Goal: Find contact information: Find contact information

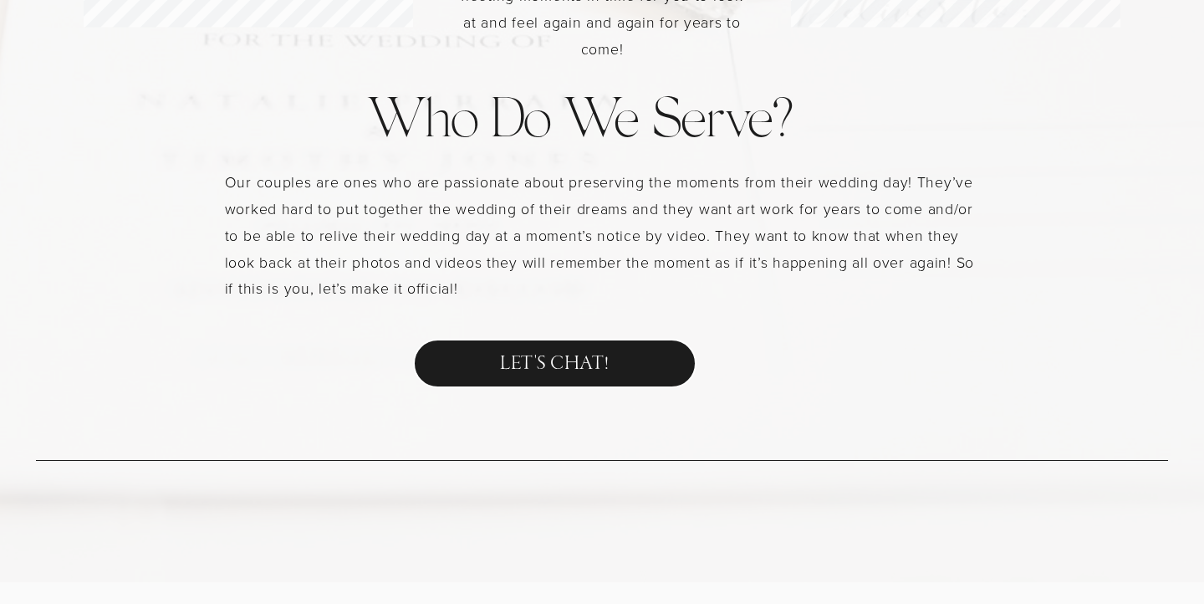
scroll to position [1771, 0]
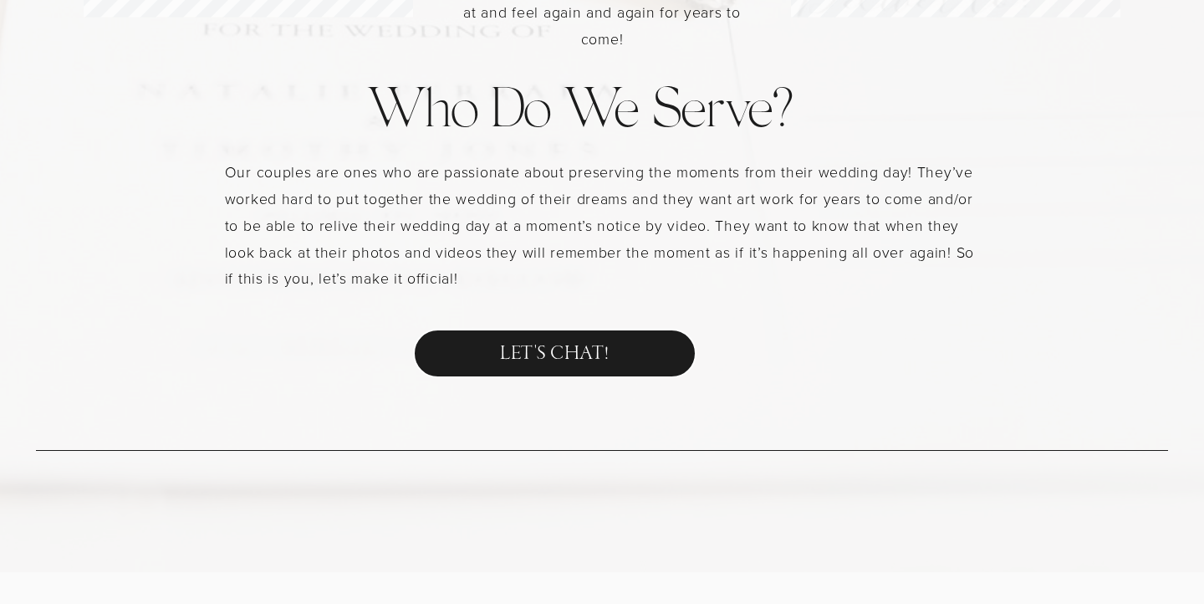
click at [506, 357] on link "LET'S CHAT!" at bounding box center [554, 353] width 283 height 48
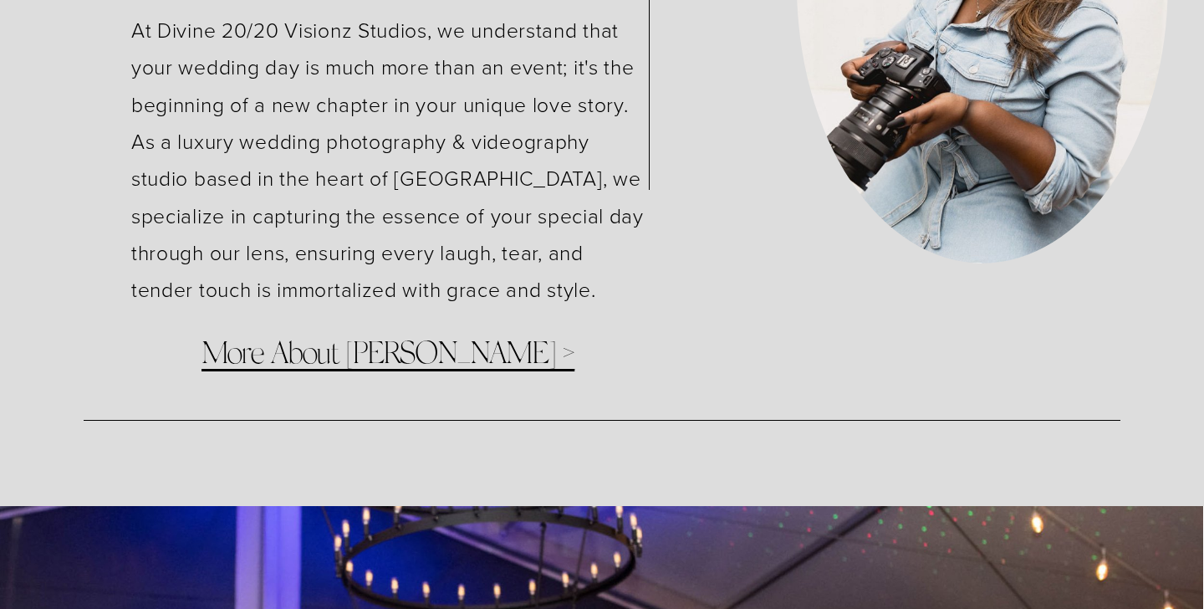
scroll to position [4148, 0]
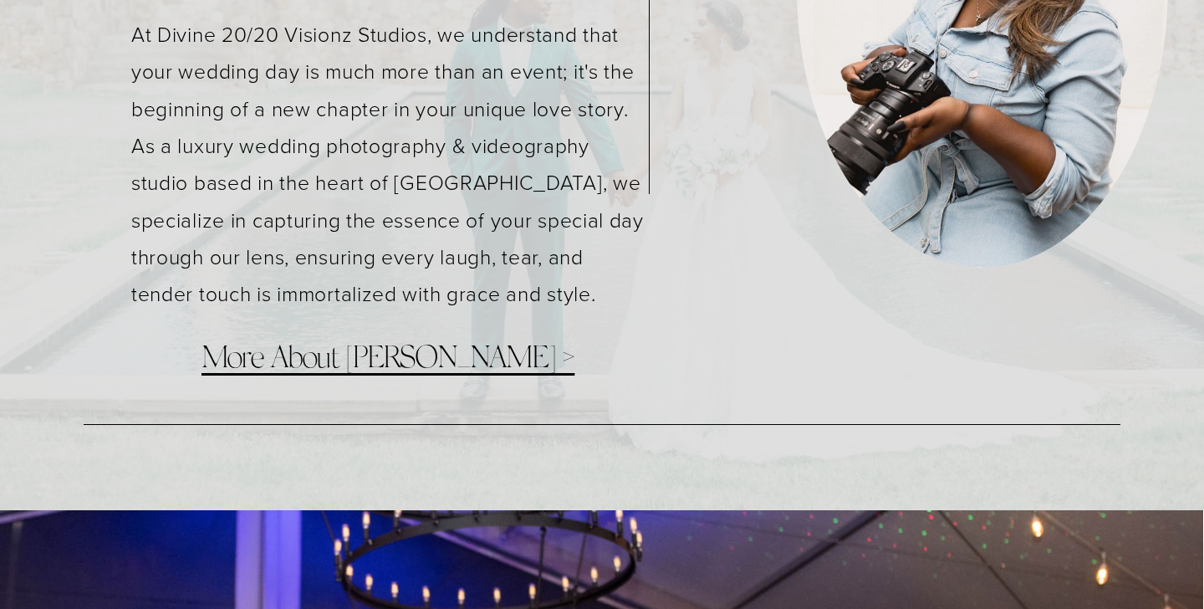
click at [304, 364] on span "More About Khia >" at bounding box center [387, 359] width 373 height 31
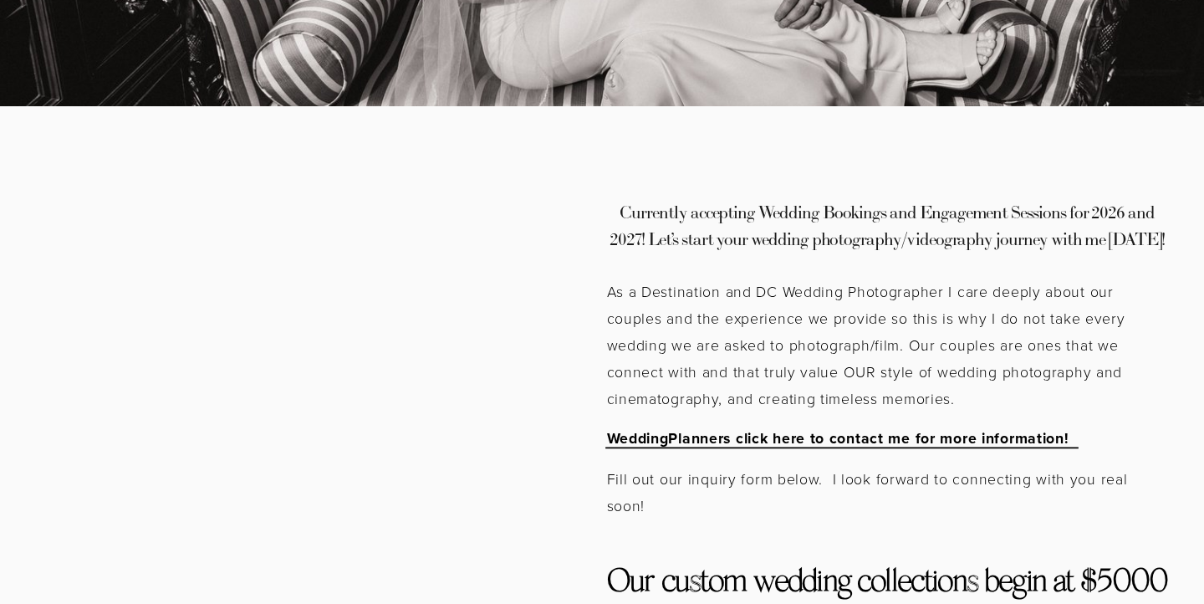
scroll to position [1002, 0]
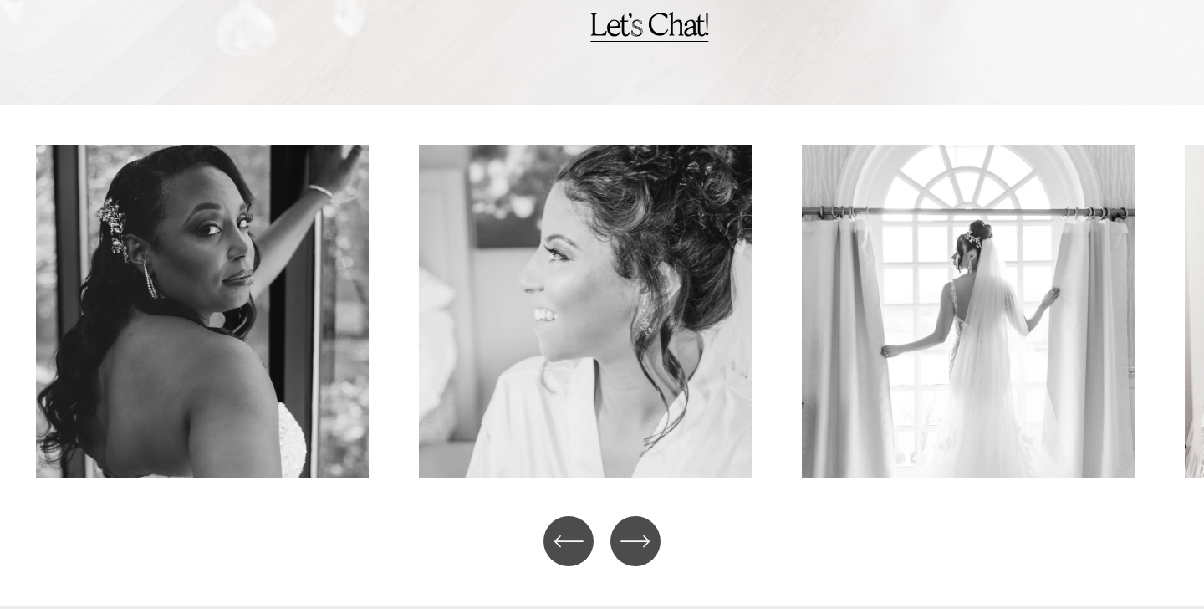
scroll to position [2359, 0]
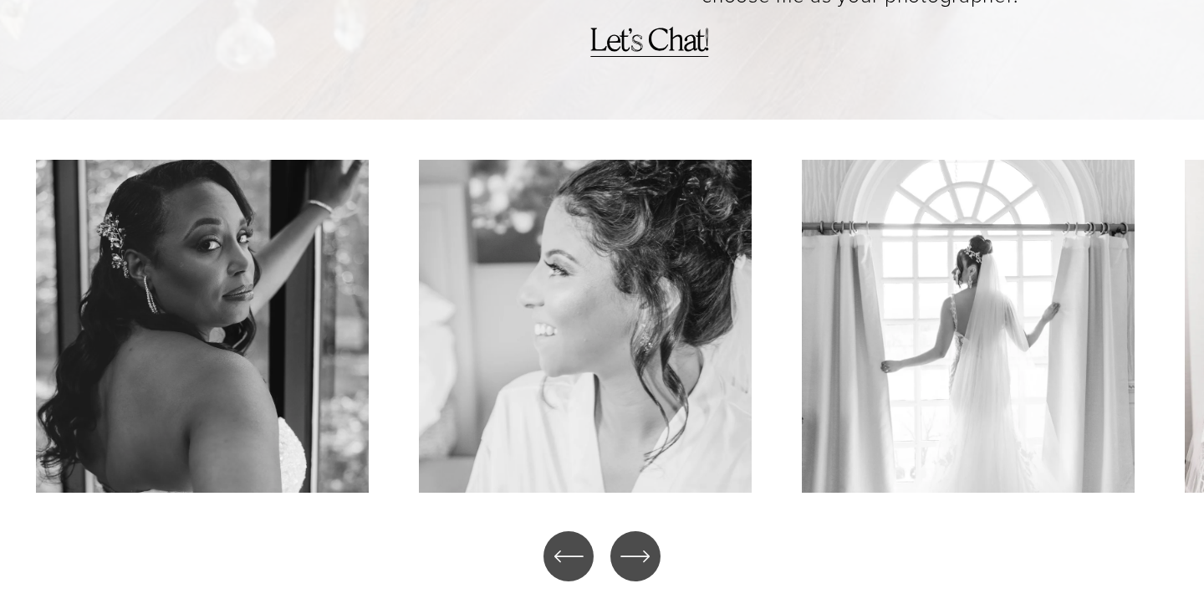
click at [636, 541] on icon "\a \a \a Next\a \a" at bounding box center [635, 556] width 30 height 30
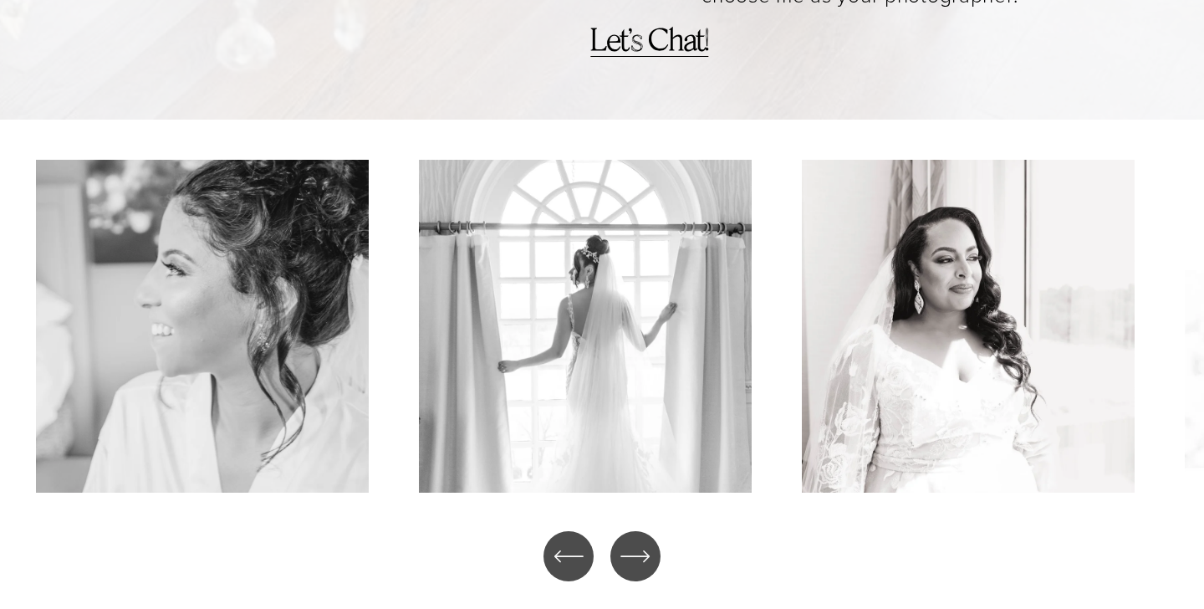
click at [636, 541] on icon "\a \a \a Next\a \a" at bounding box center [635, 556] width 30 height 30
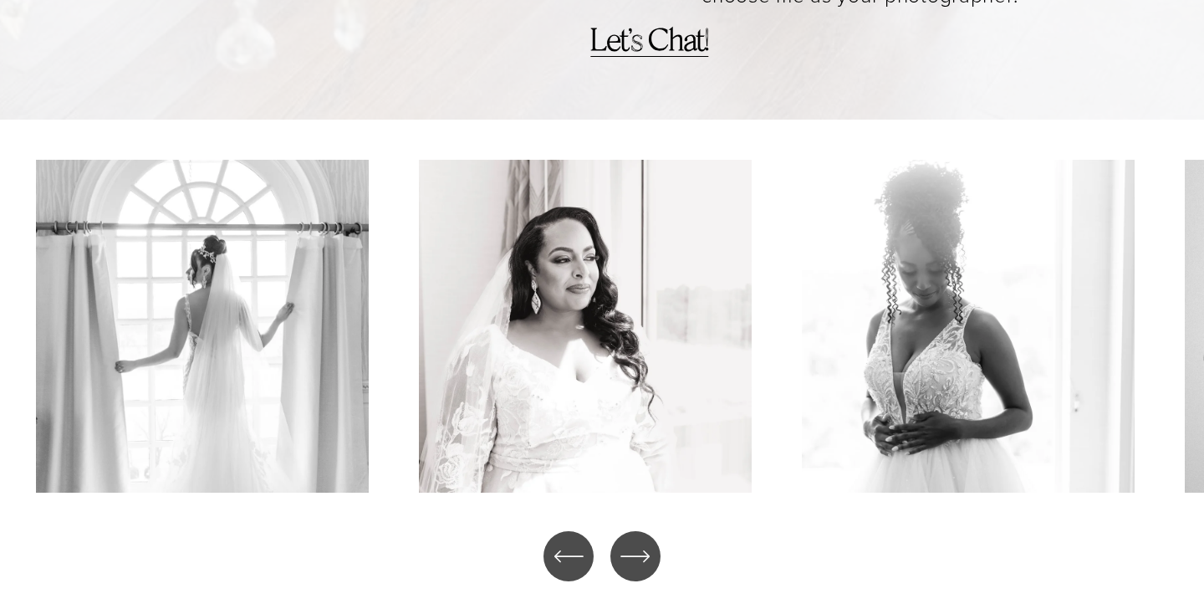
click at [636, 541] on icon "\a \a \a Next\a \a" at bounding box center [635, 556] width 30 height 30
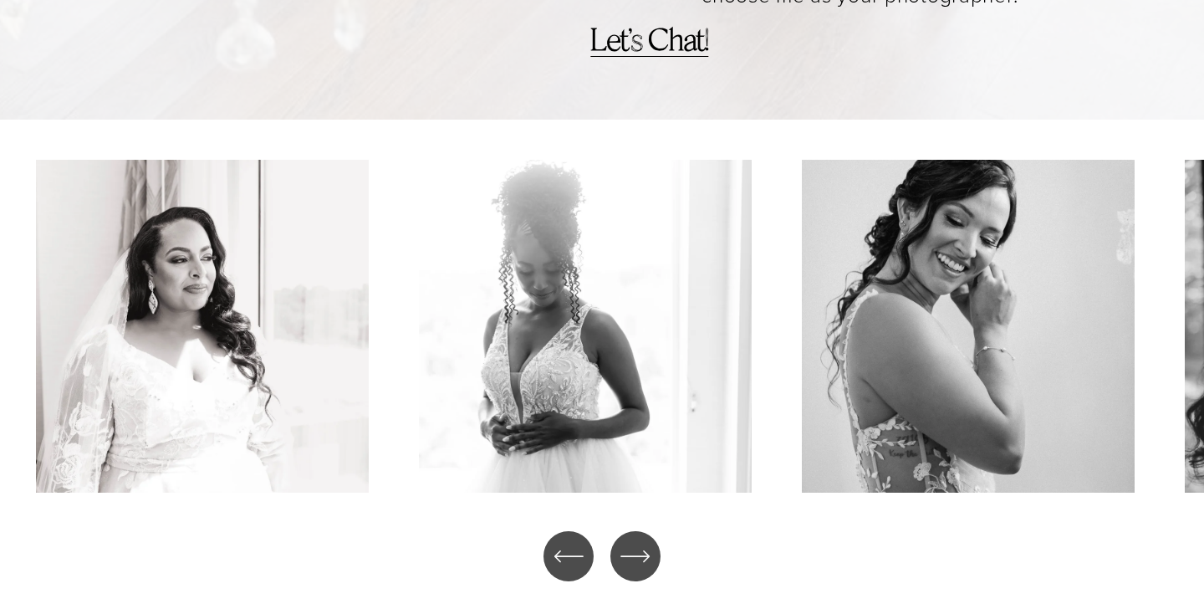
click at [636, 541] on icon "\a \a \a Next\a \a" at bounding box center [635, 556] width 30 height 30
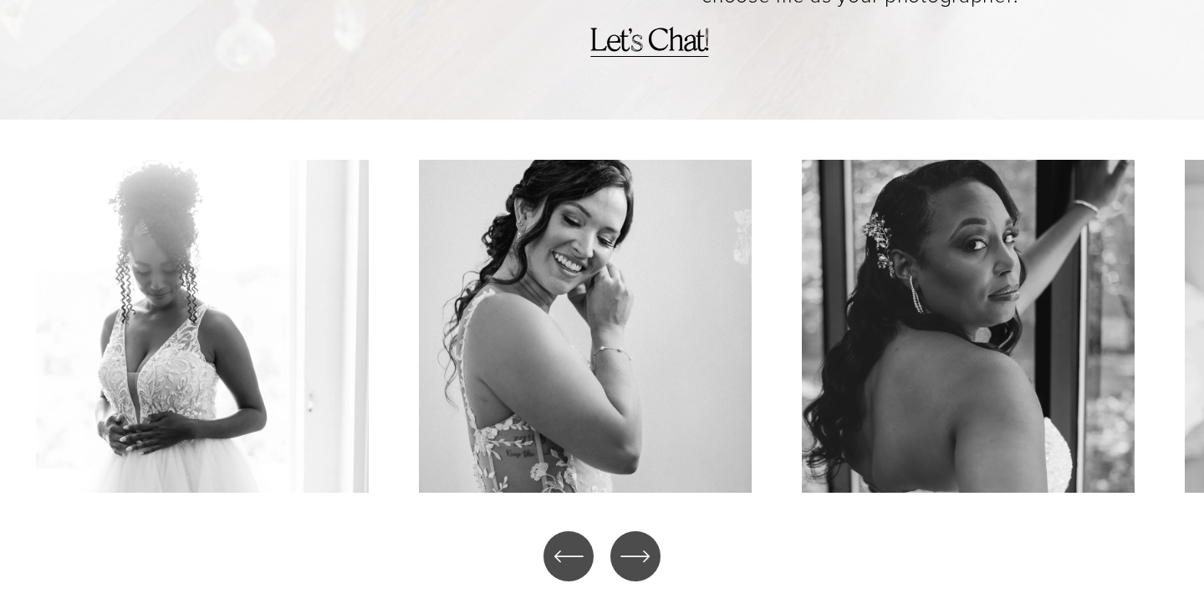
click at [636, 541] on icon "\a \a \a Next\a \a" at bounding box center [635, 556] width 30 height 30
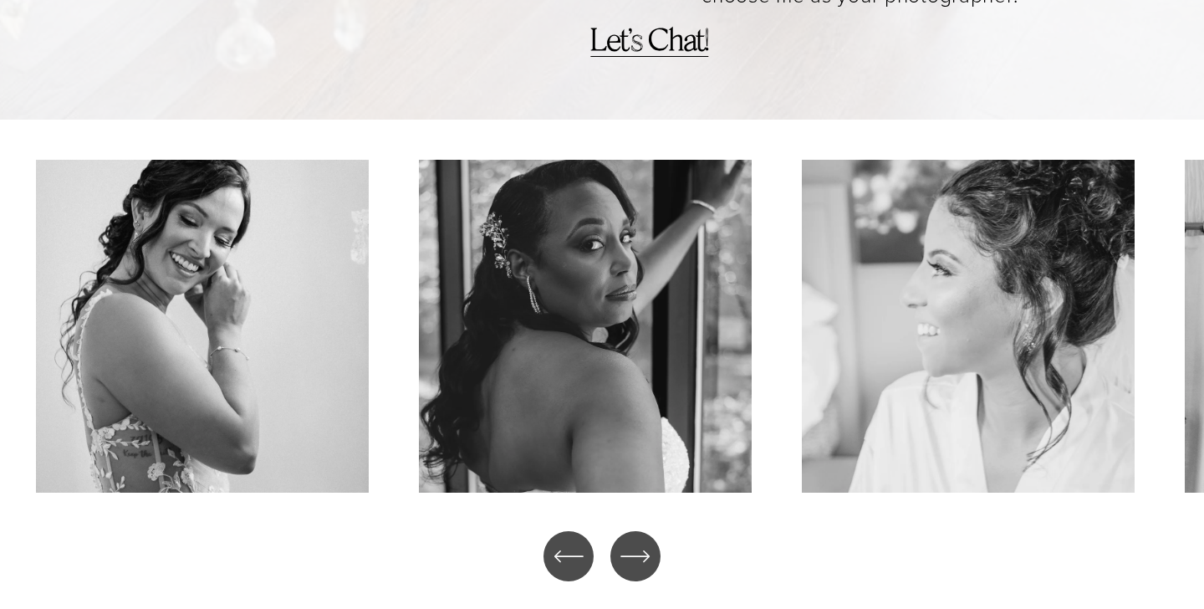
click at [636, 541] on icon "\a \a \a Next\a \a" at bounding box center [635, 556] width 30 height 30
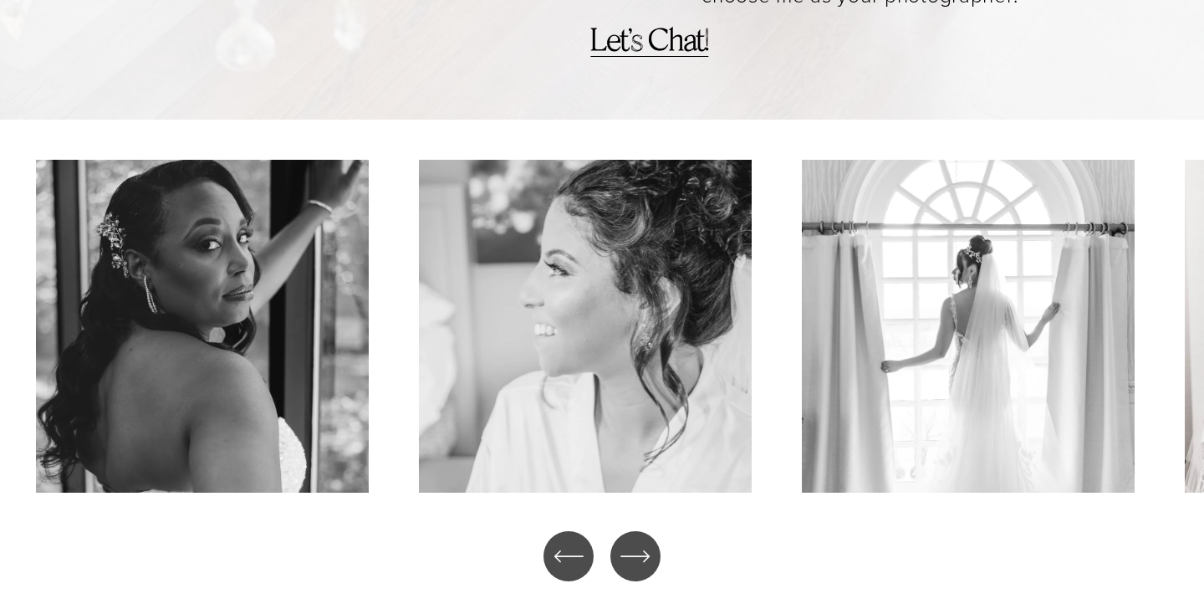
click at [636, 541] on icon "\a \a \a Next\a \a" at bounding box center [635, 556] width 30 height 30
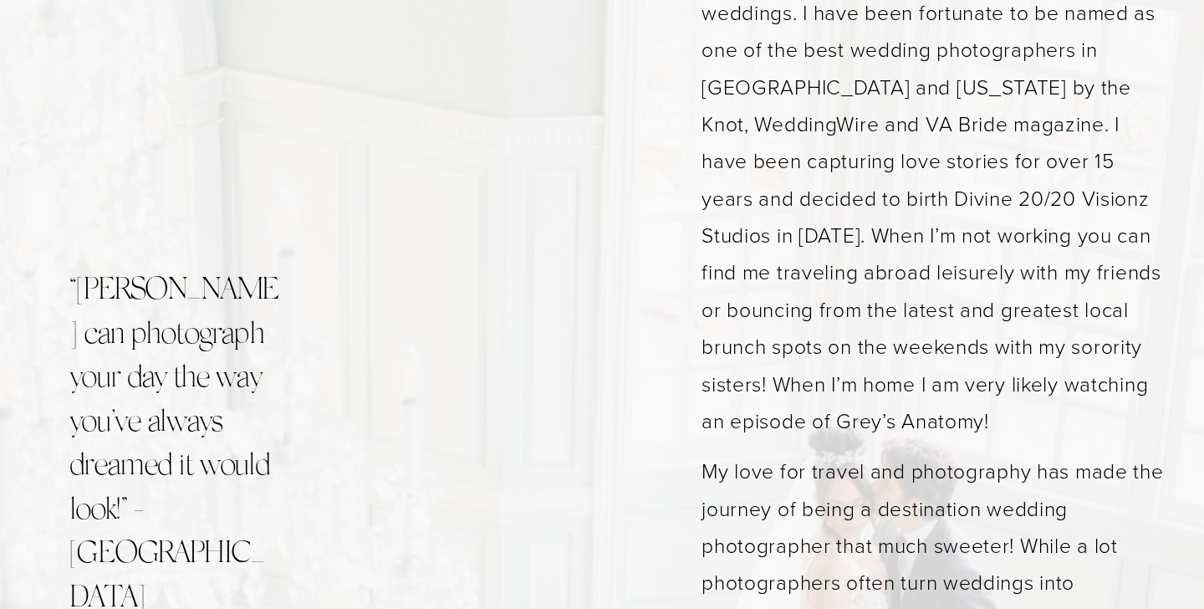
scroll to position [1237, 0]
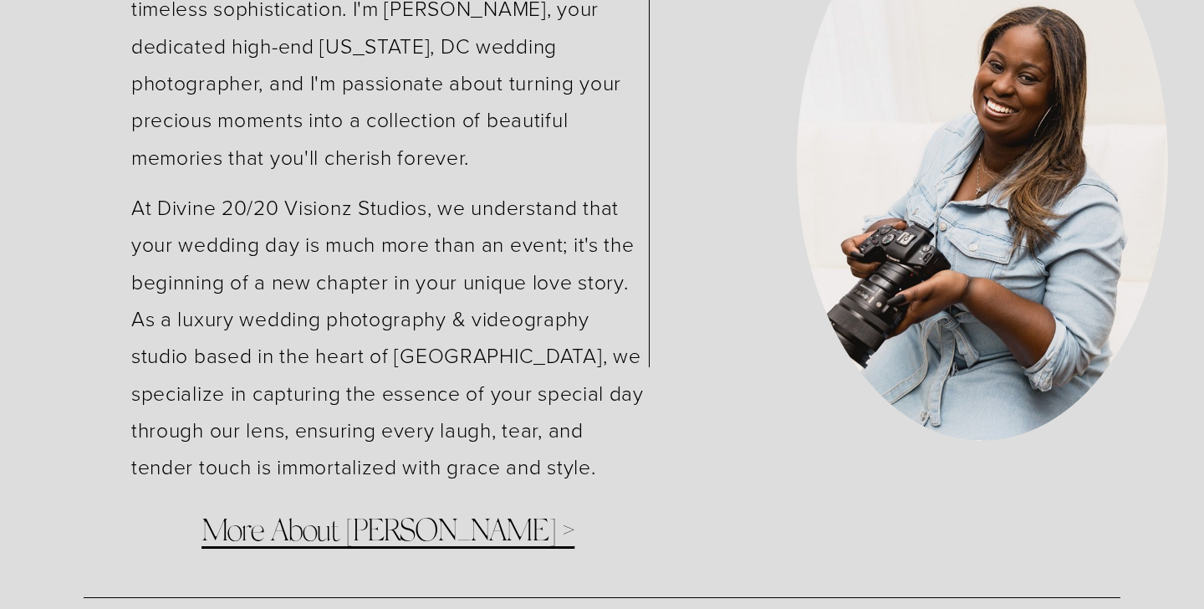
scroll to position [4025, 0]
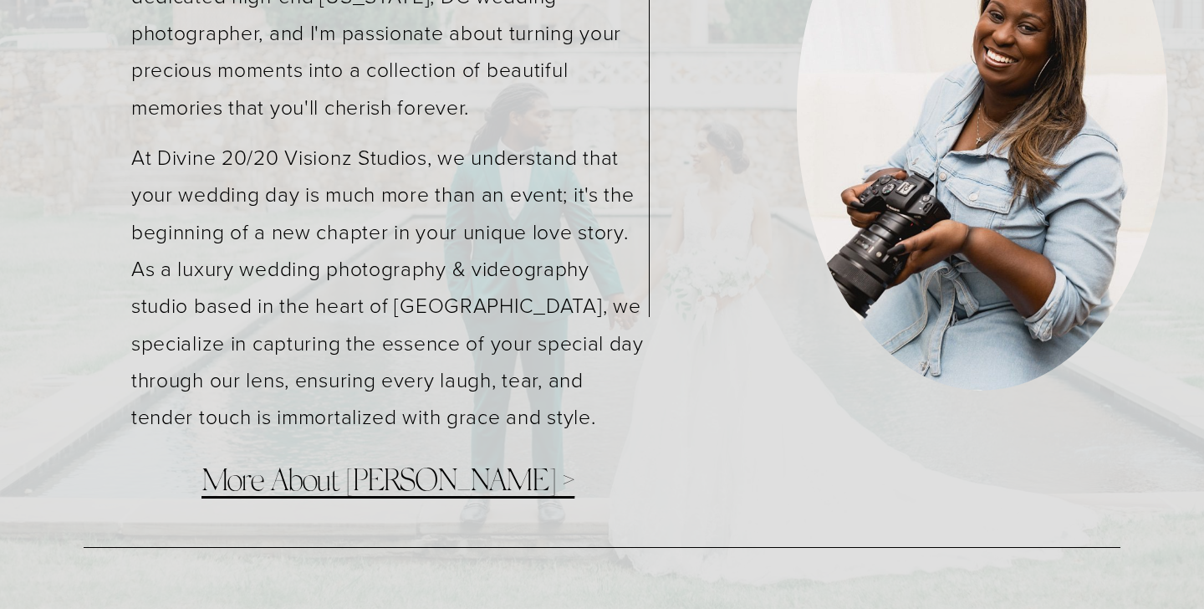
click at [326, 487] on span "More About [PERSON_NAME] >" at bounding box center [387, 482] width 373 height 31
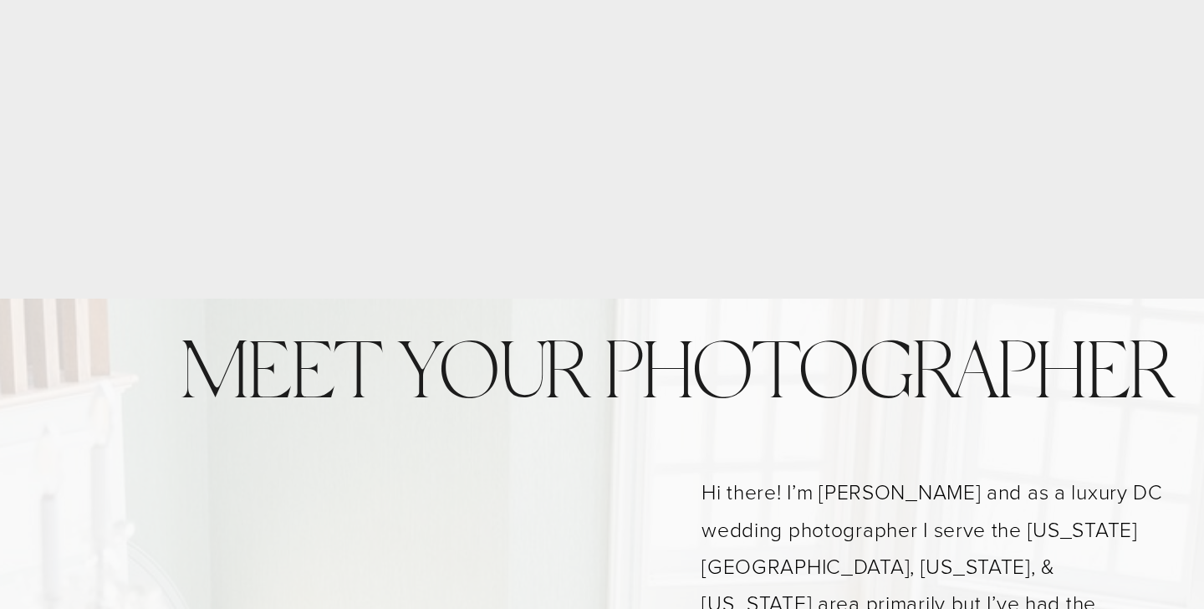
scroll to position [606, 0]
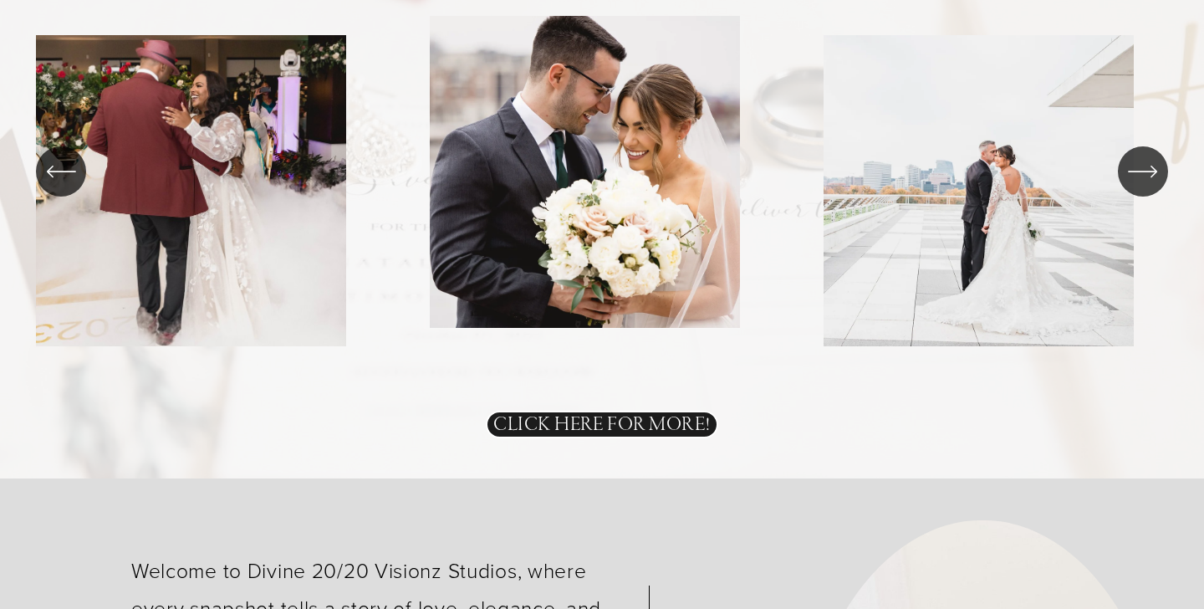
scroll to position [3322, 0]
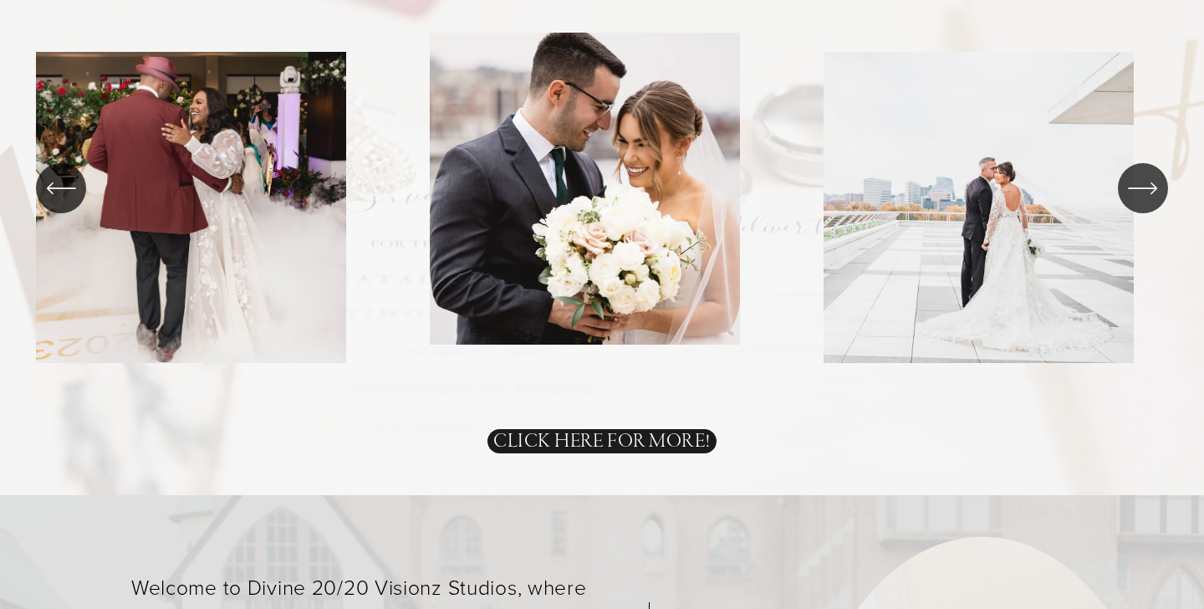
click at [303, 213] on ul "Carousel" at bounding box center [602, 213] width 1132 height 361
click at [1135, 188] on icon "\a \a \a Next\a \a" at bounding box center [1141, 188] width 27 height 0
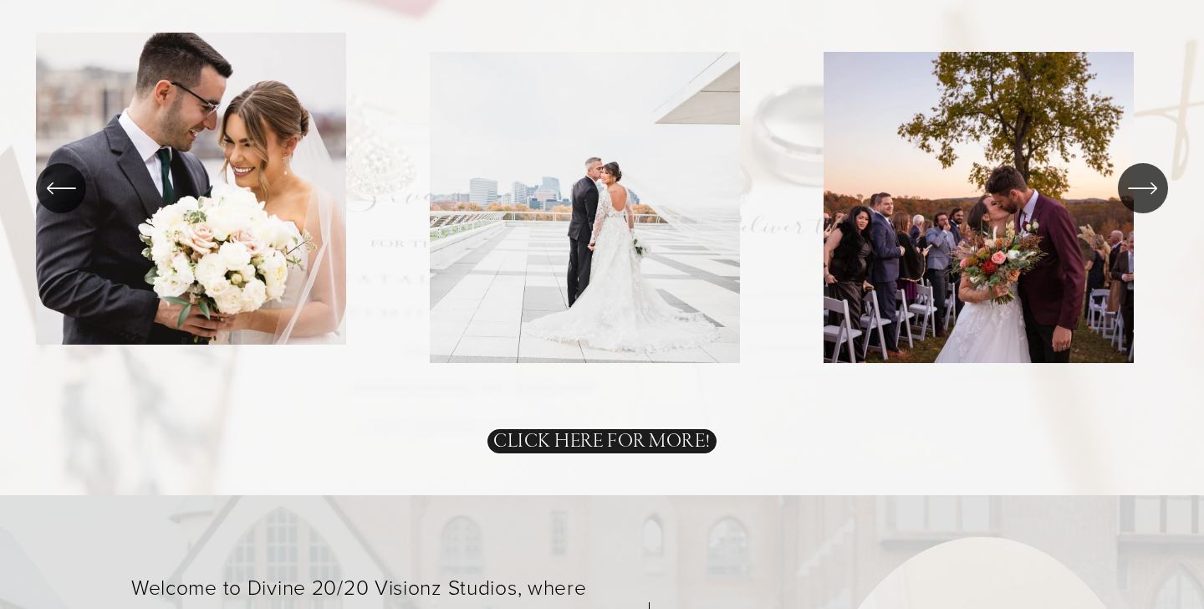
click at [1135, 188] on icon "\a \a \a Next\a \a" at bounding box center [1141, 188] width 27 height 0
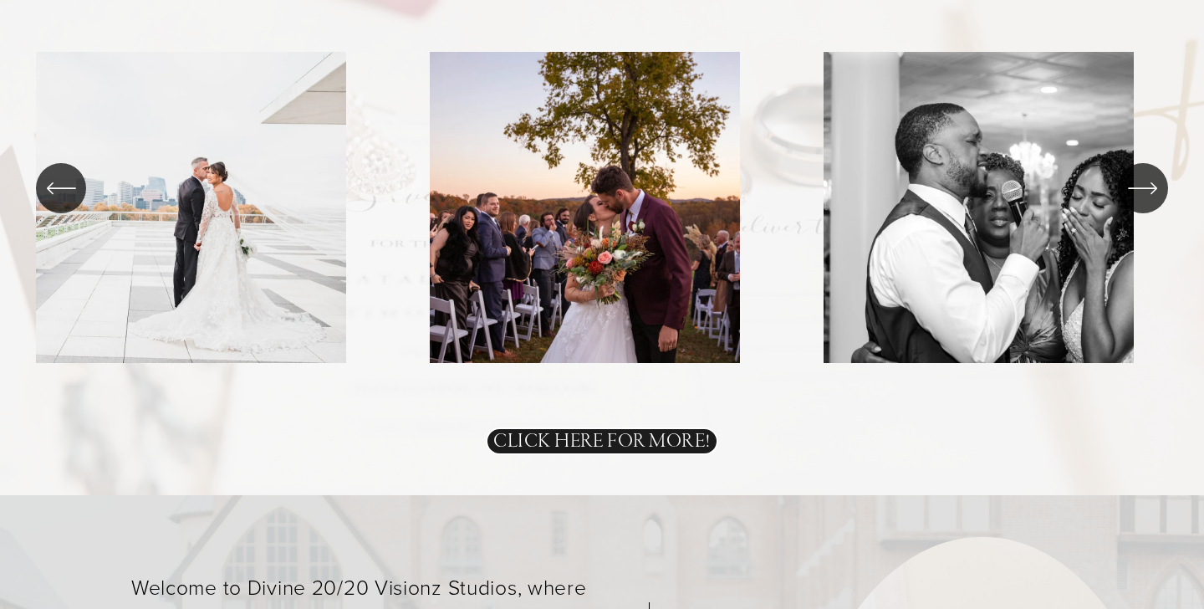
click at [1135, 188] on icon "\a \a \a Next\a \a" at bounding box center [1141, 188] width 27 height 0
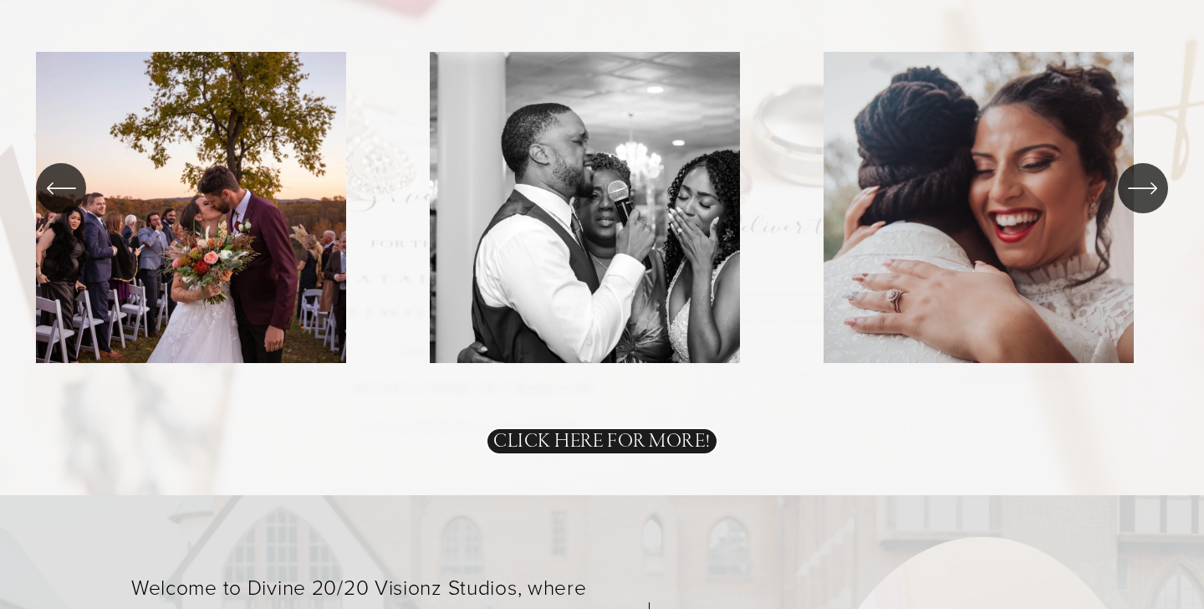
click at [1135, 188] on icon "\a \a \a Next\a \a" at bounding box center [1141, 188] width 27 height 0
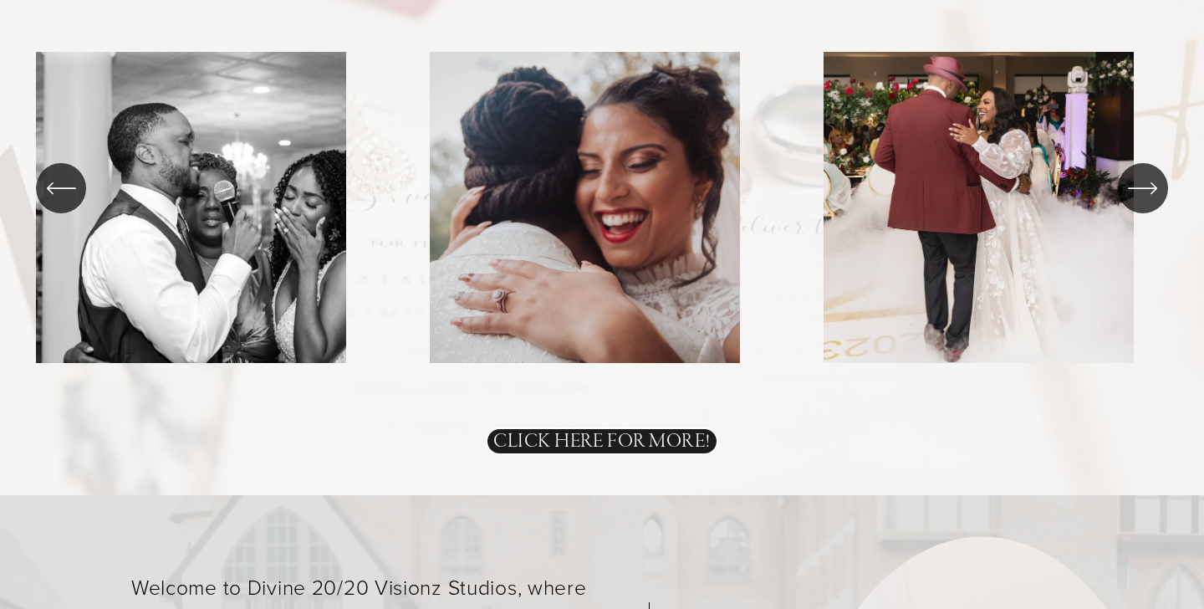
click at [1135, 188] on icon "\a \a \a Next\a \a" at bounding box center [1141, 188] width 27 height 0
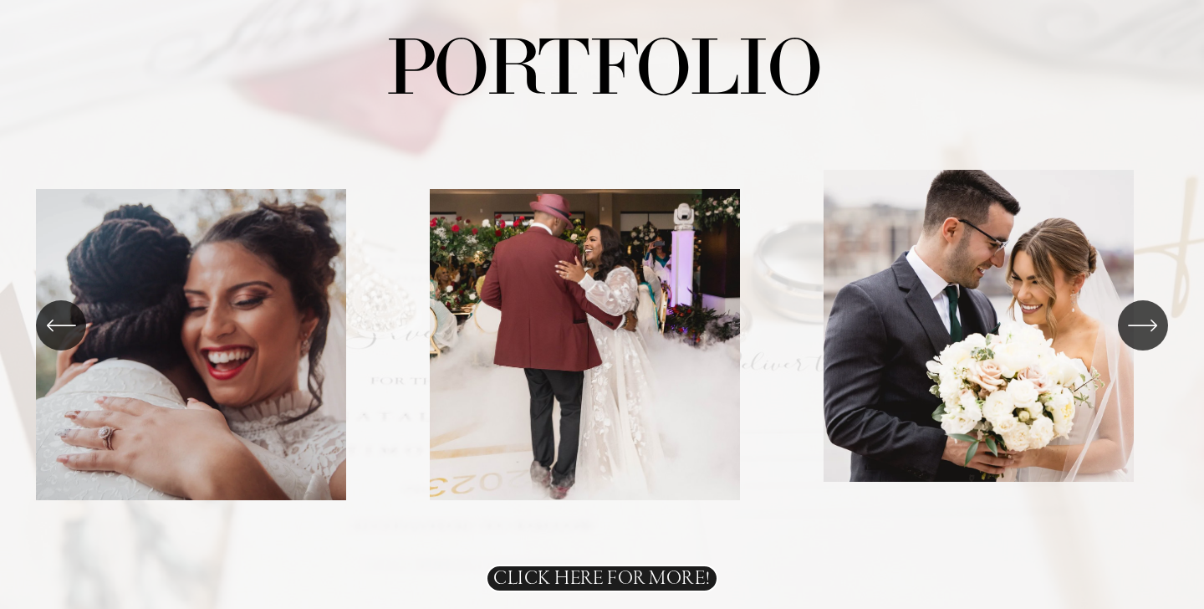
scroll to position [3290, 0]
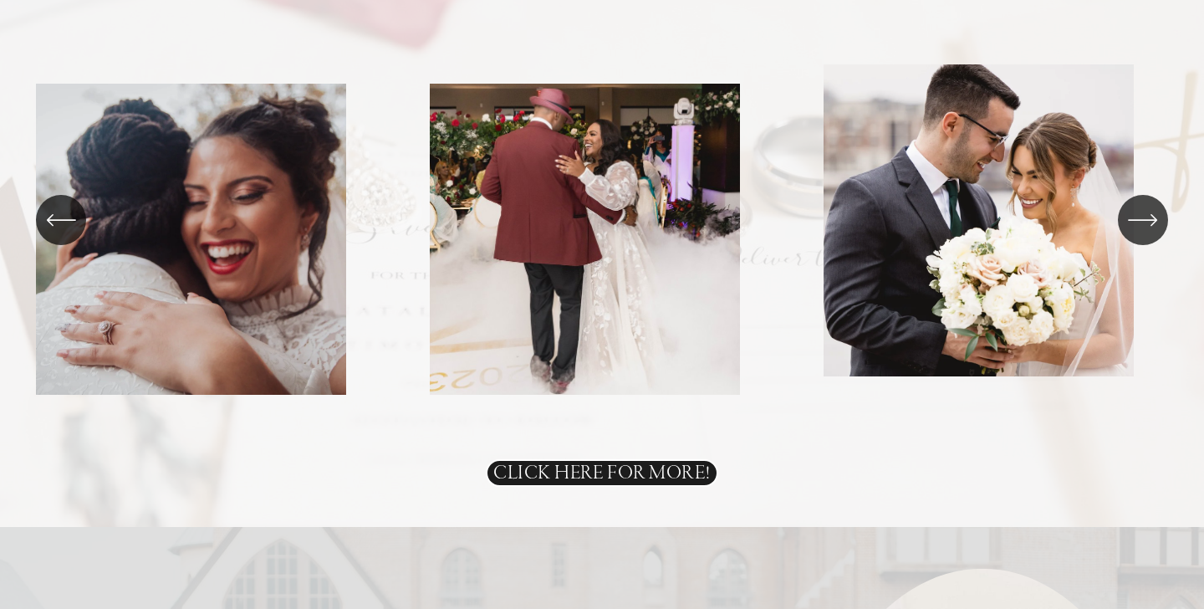
click at [610, 471] on link "CLICK HERE FOR MORE!" at bounding box center [602, 473] width 233 height 28
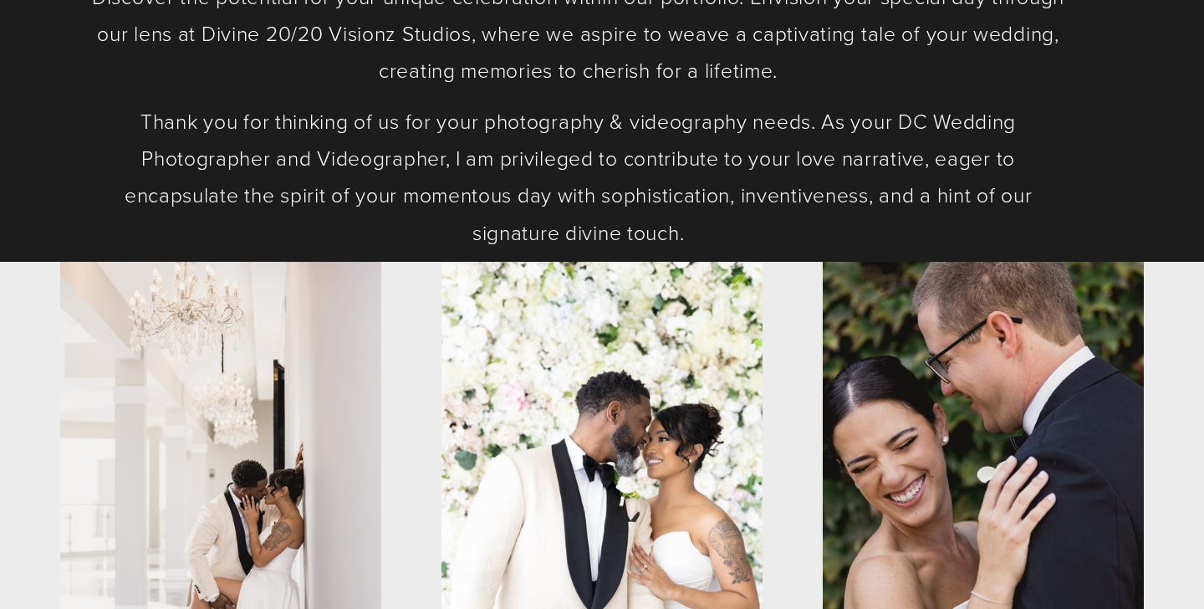
scroll to position [490, 0]
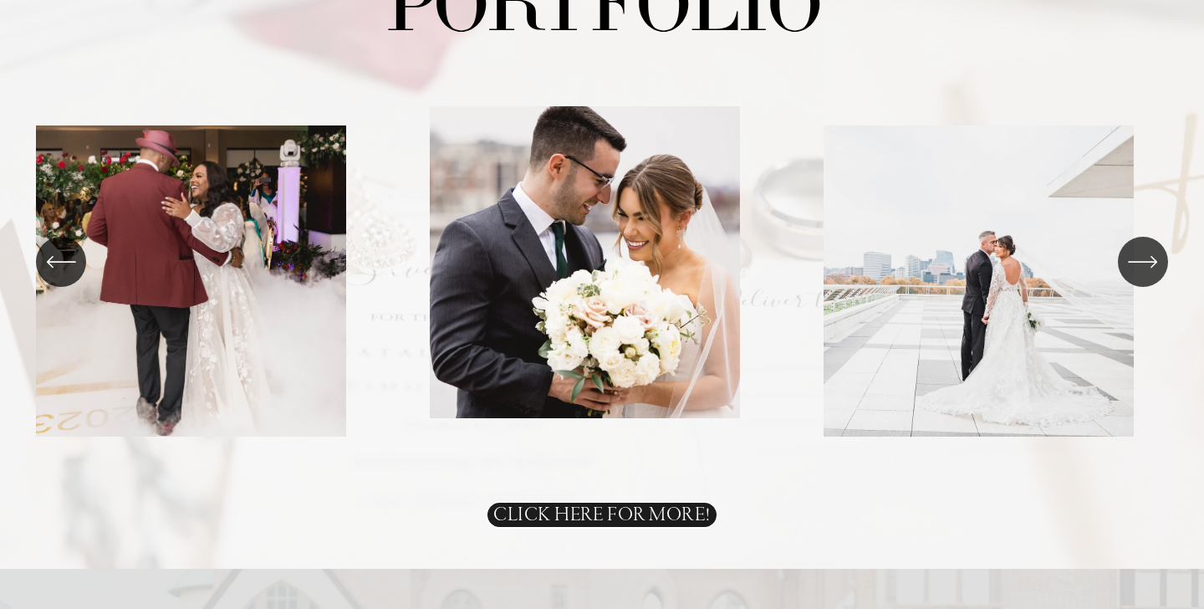
scroll to position [3252, 0]
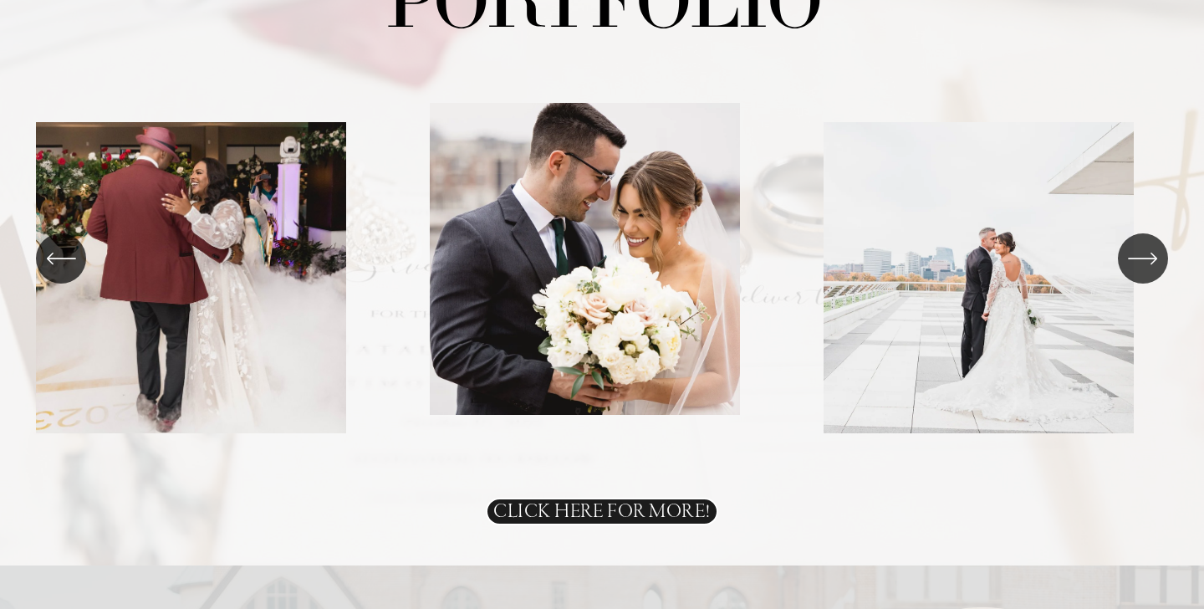
click at [547, 515] on link "CLICK HERE FOR MORE!" at bounding box center [602, 511] width 233 height 28
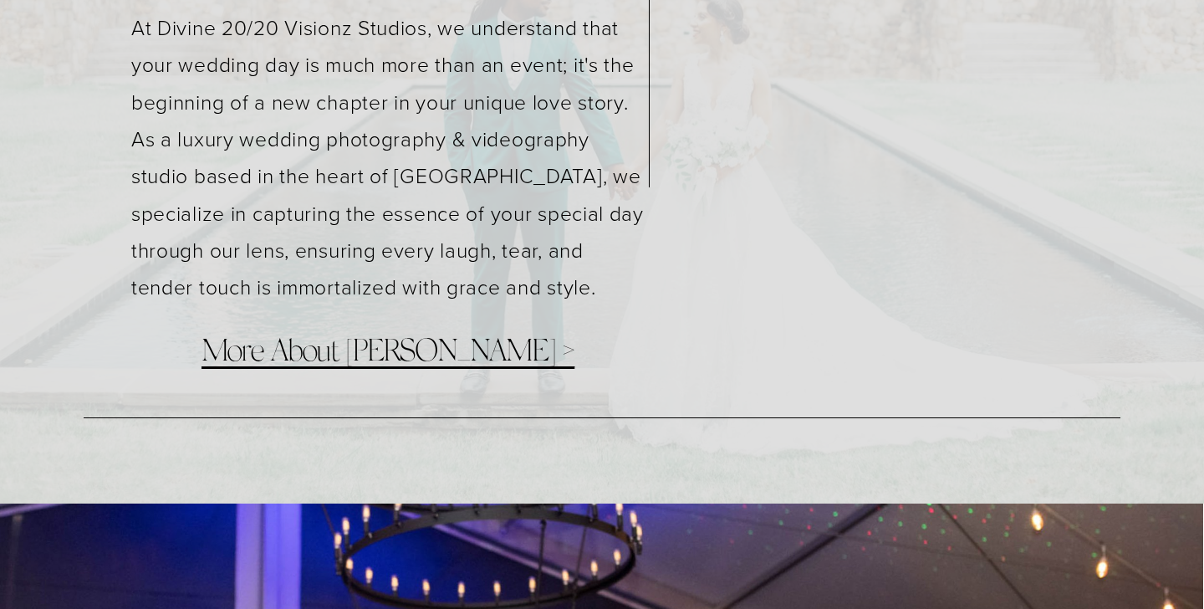
scroll to position [4207, 0]
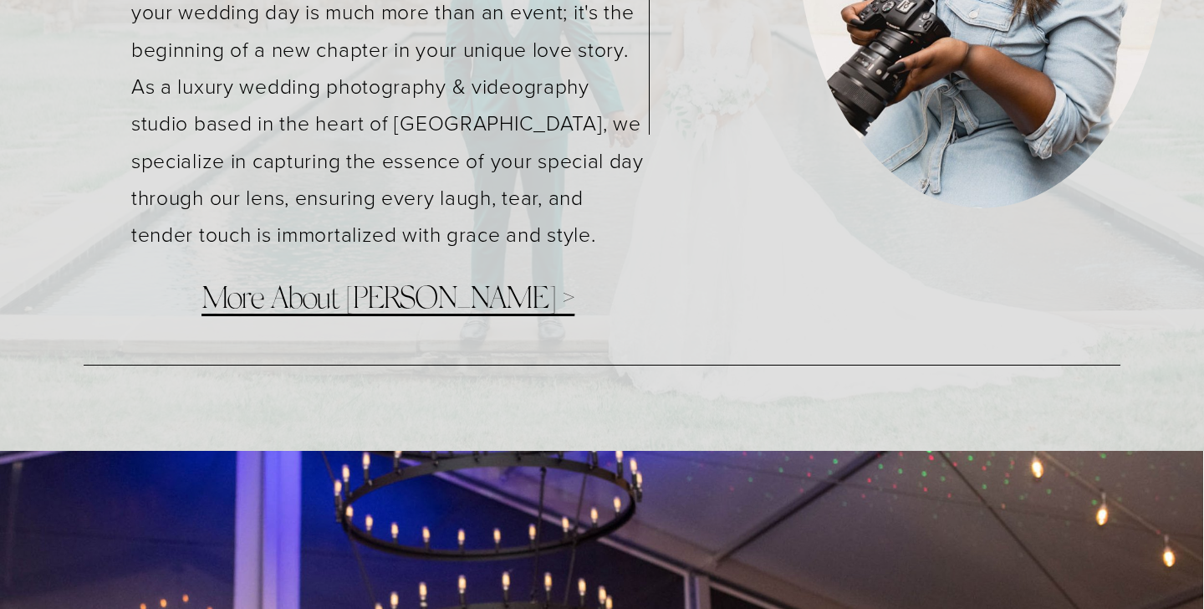
click at [354, 298] on span "More About Khia >" at bounding box center [387, 300] width 373 height 31
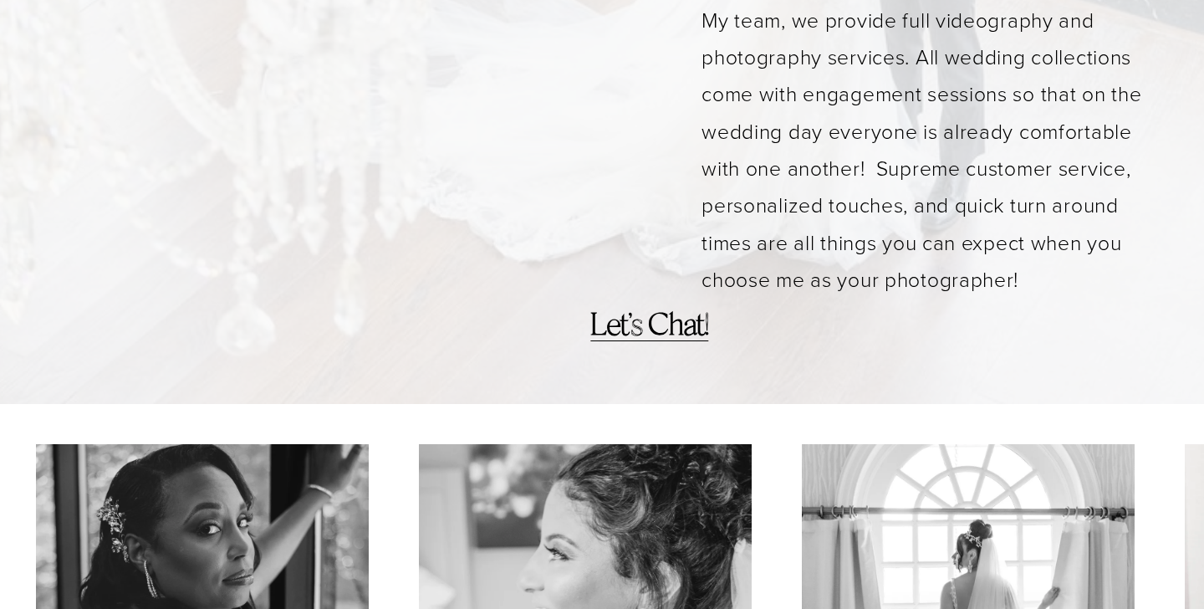
scroll to position [2043, 0]
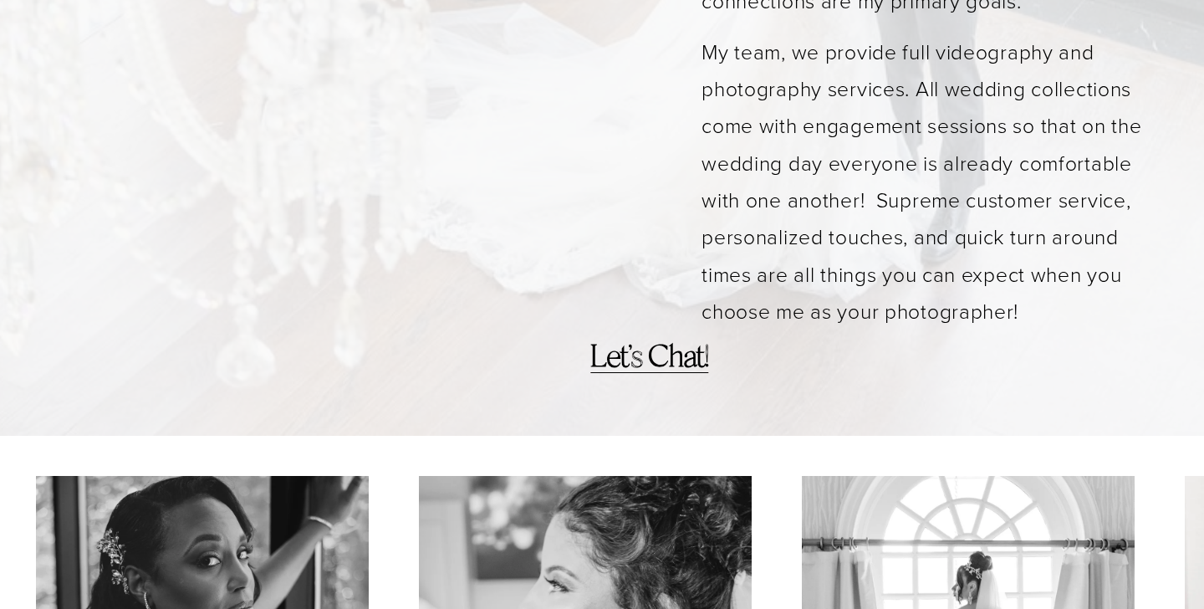
click at [640, 344] on strong "Let’s Chat!" at bounding box center [649, 359] width 118 height 31
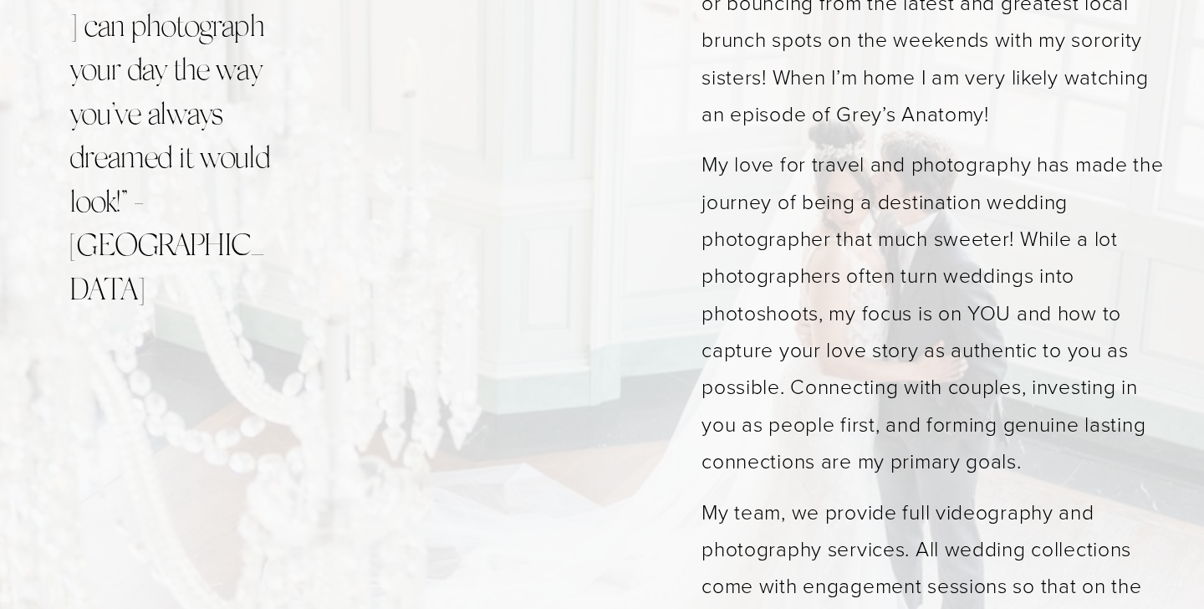
scroll to position [1523, 0]
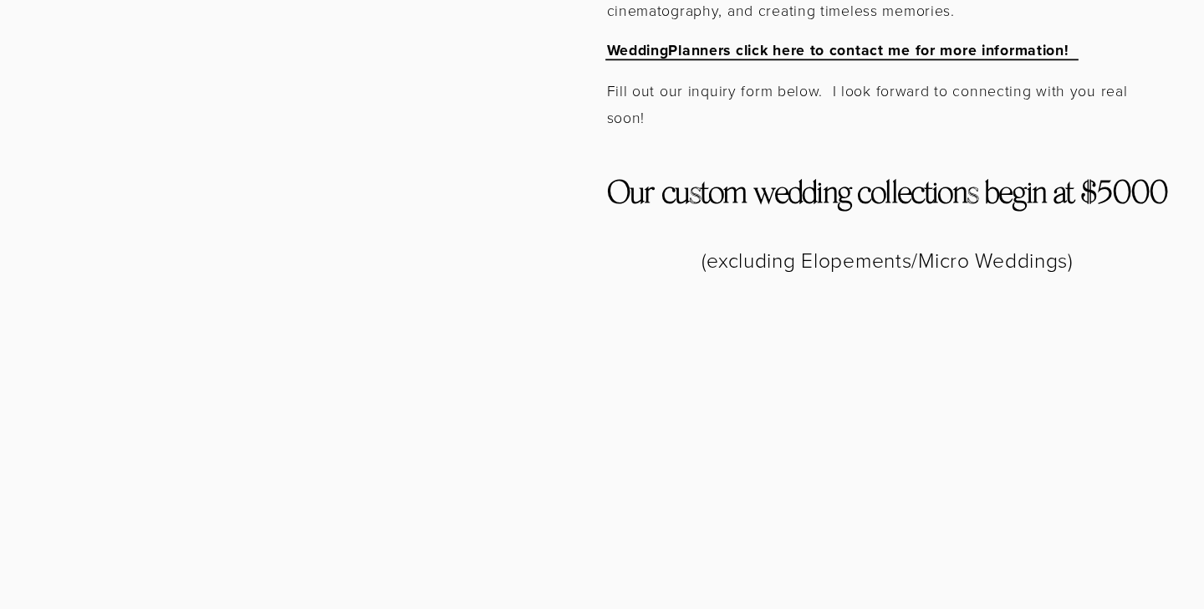
scroll to position [1287, 0]
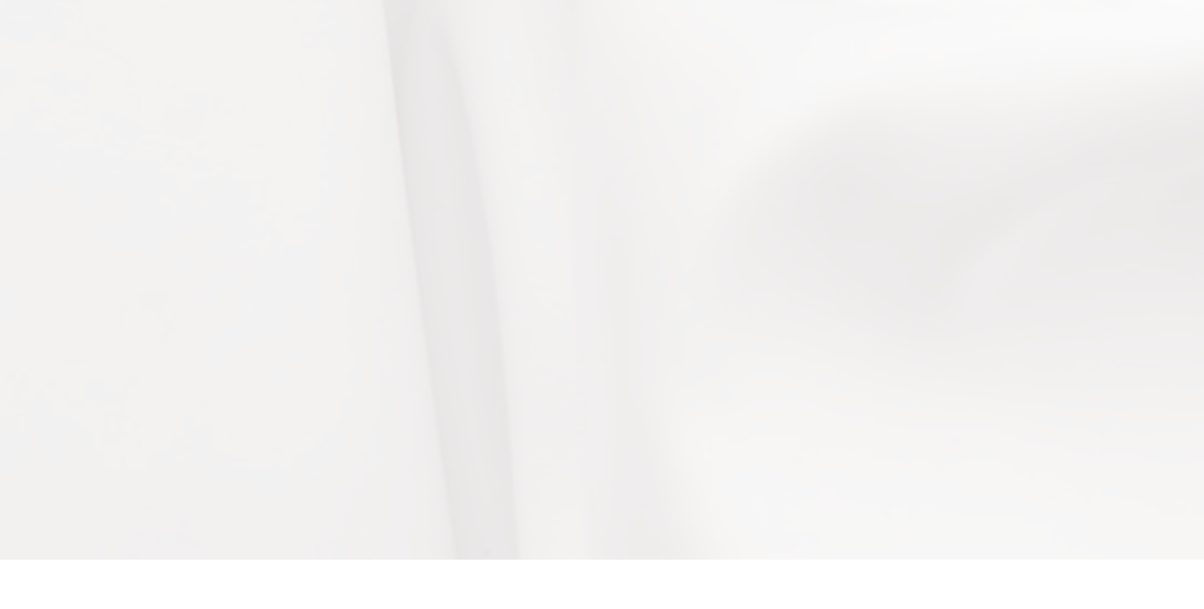
scroll to position [11816, 0]
